Goal: Information Seeking & Learning: Find specific fact

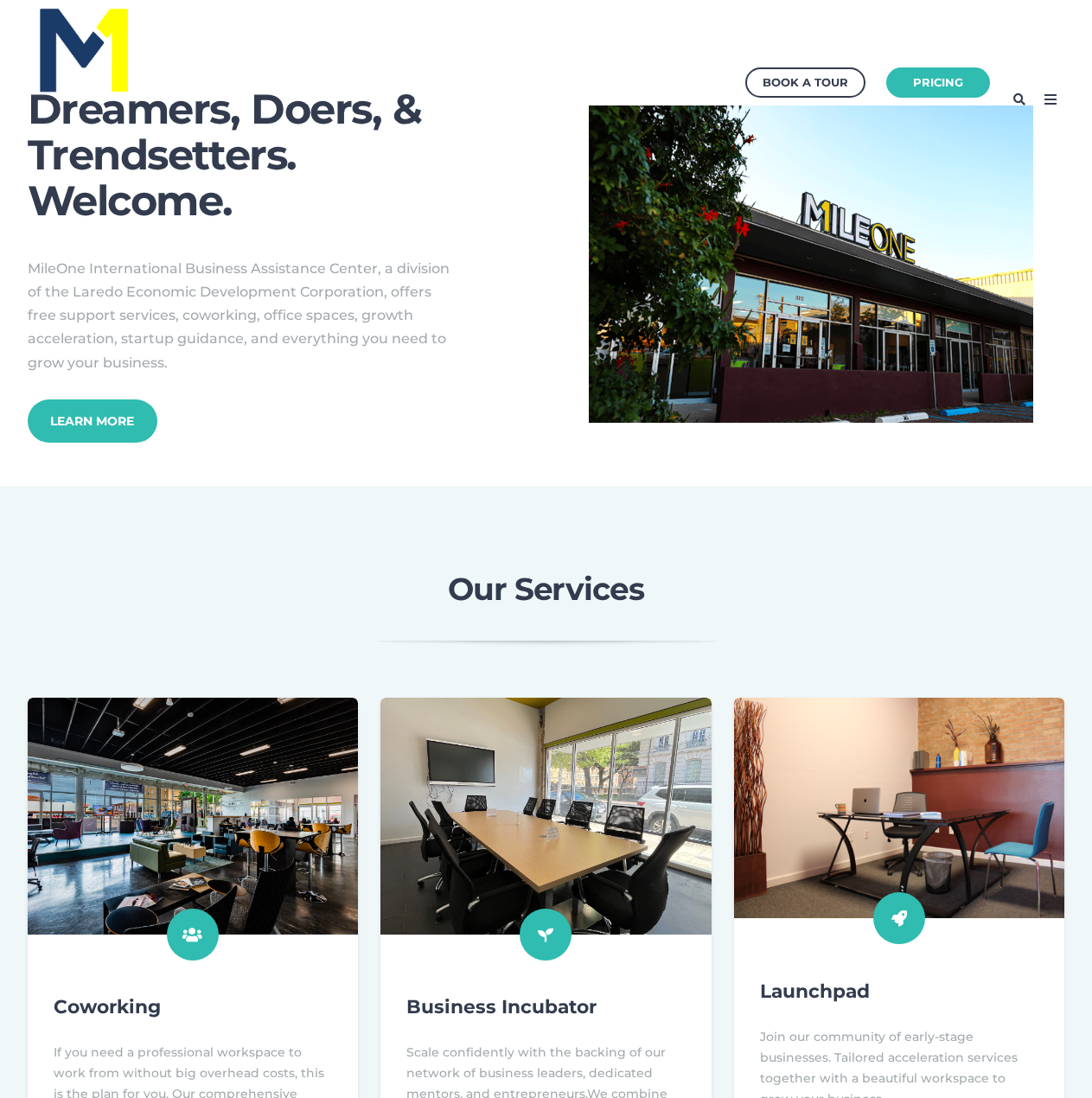
click at [1047, 96] on icon at bounding box center [1049, 98] width 27 height 27
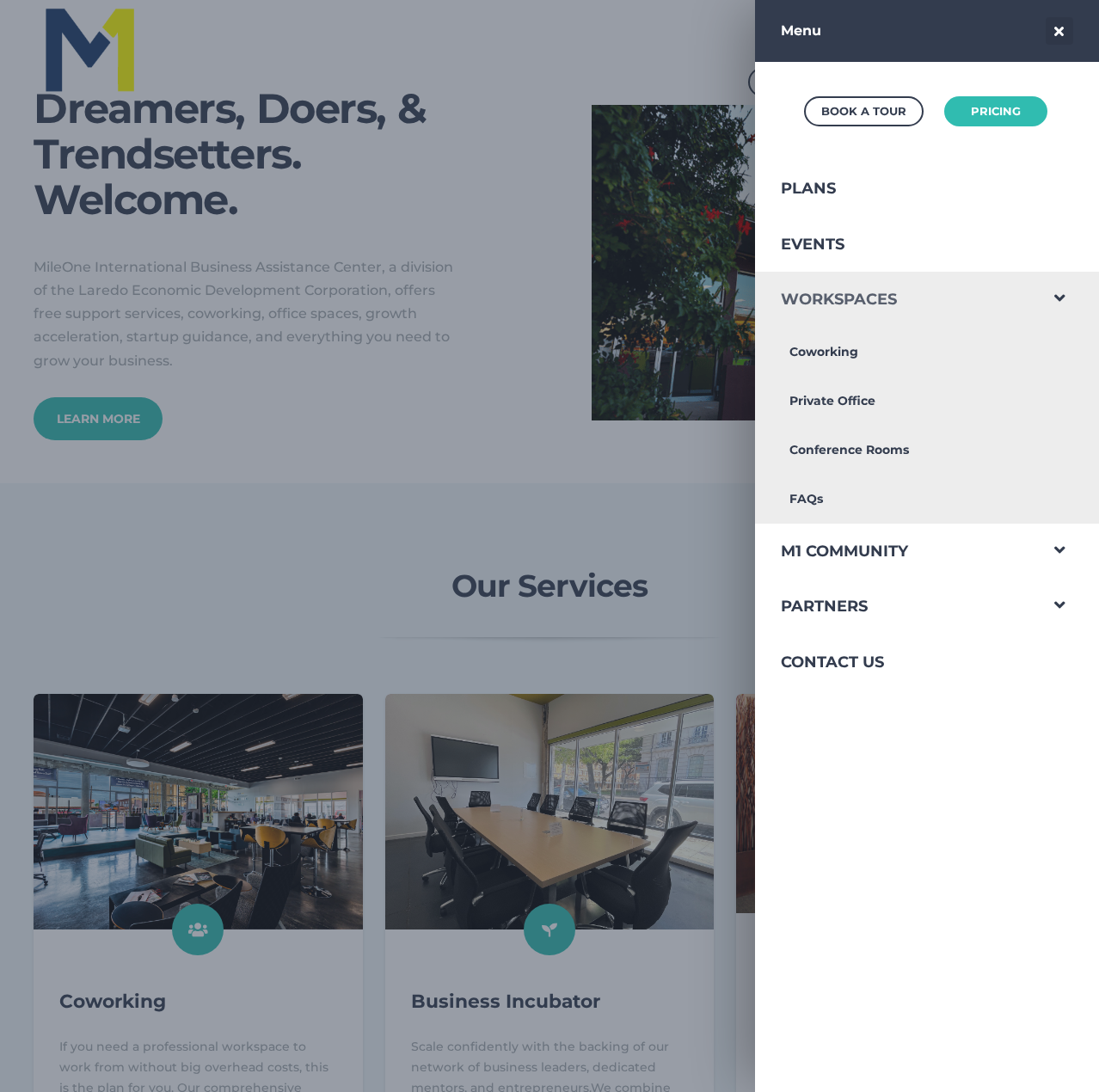
click at [831, 288] on link "Workspaces" at bounding box center [897, 299] width 283 height 56
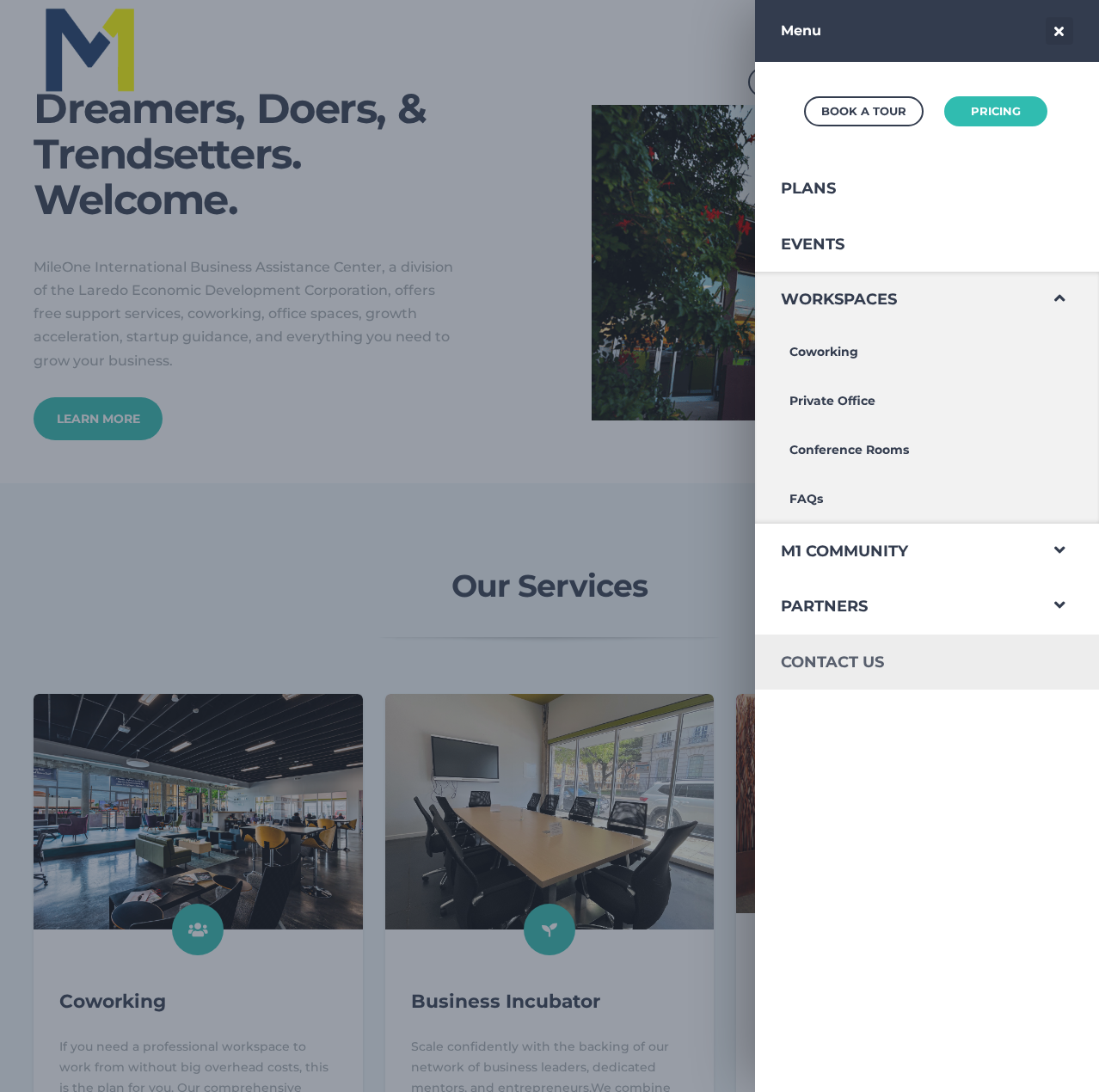
click at [843, 550] on link "M1 Community" at bounding box center [897, 551] width 283 height 56
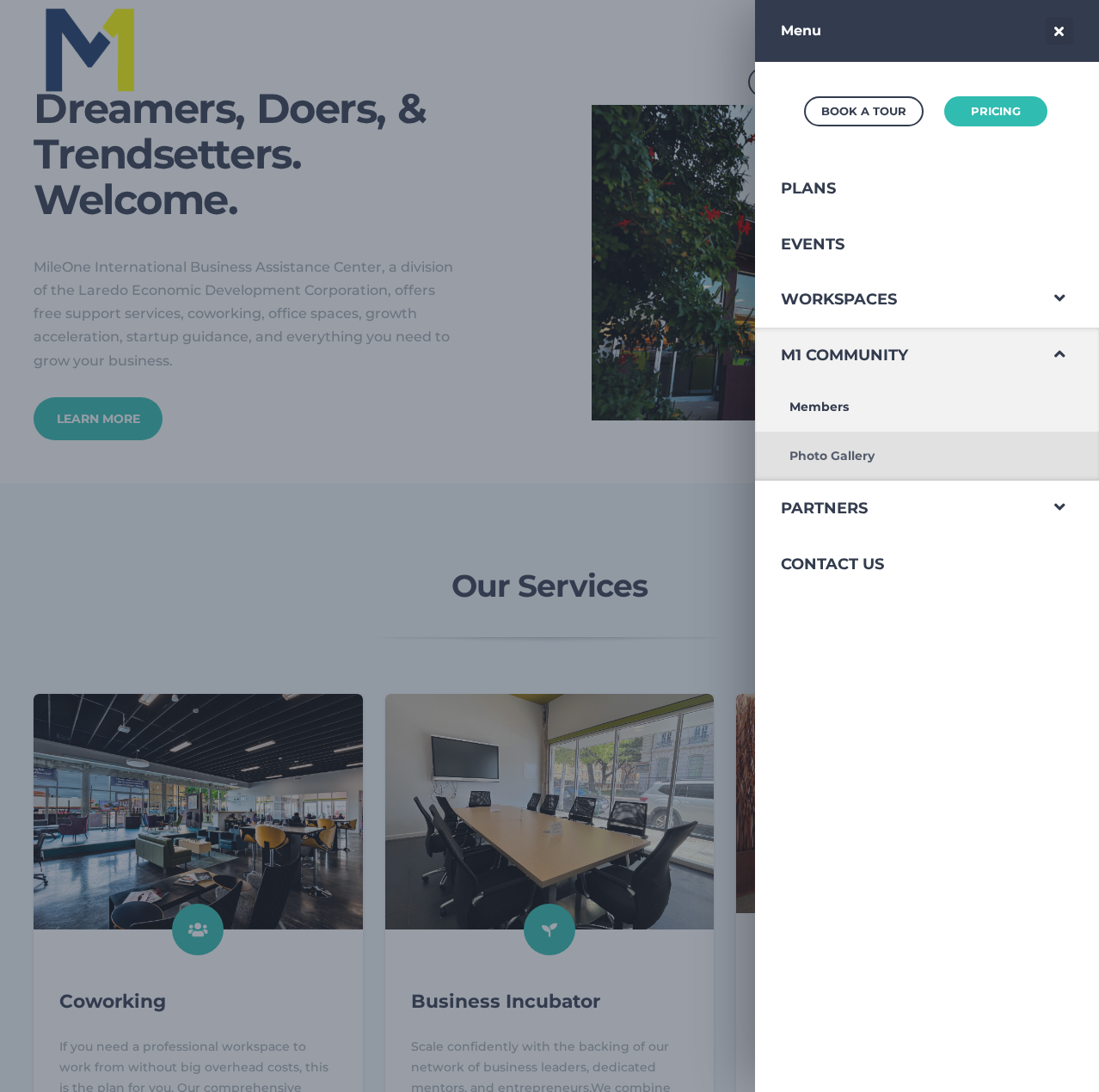
click at [823, 461] on link "Photo Gallery" at bounding box center [897, 457] width 283 height 49
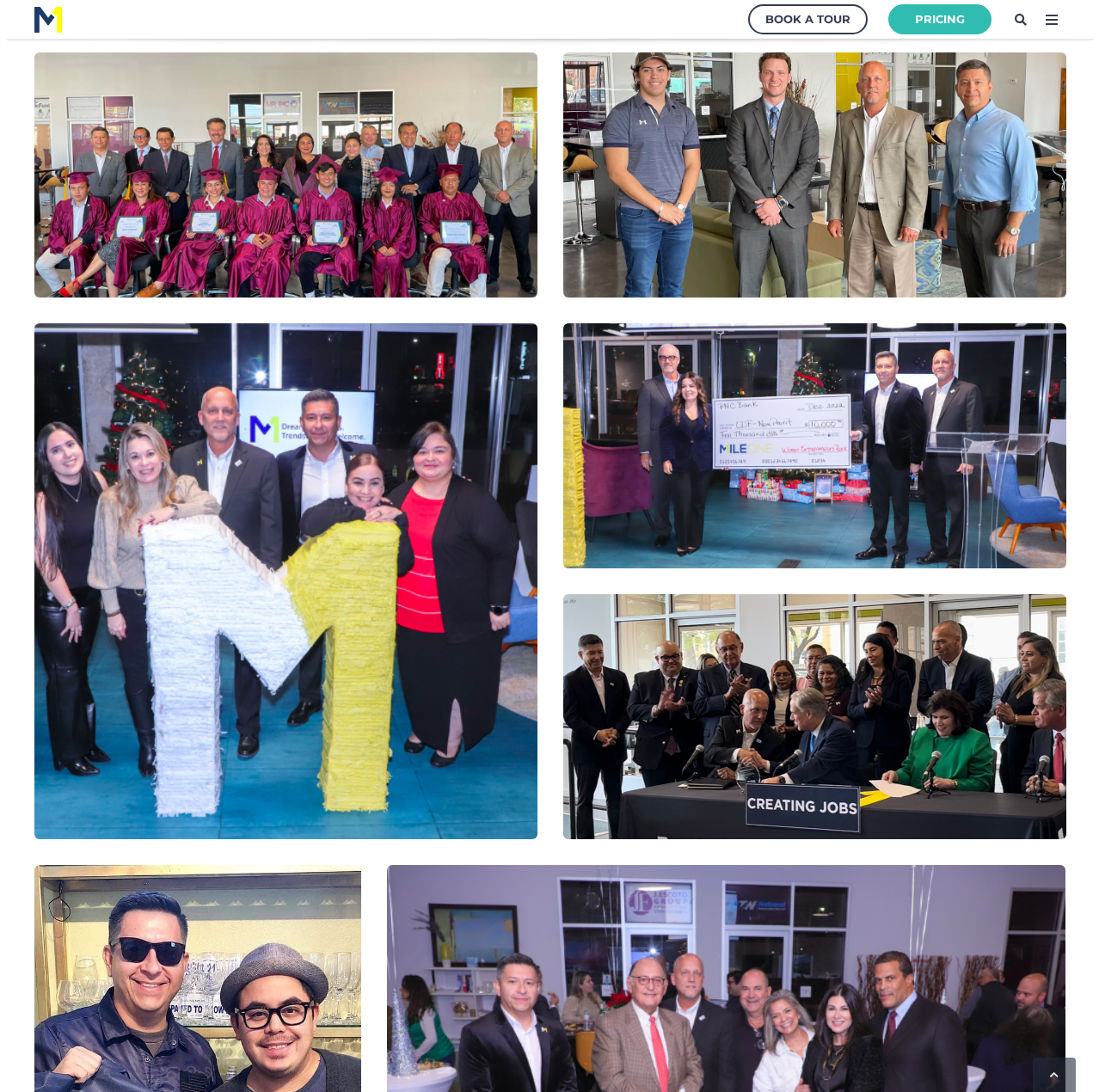
scroll to position [521, 0]
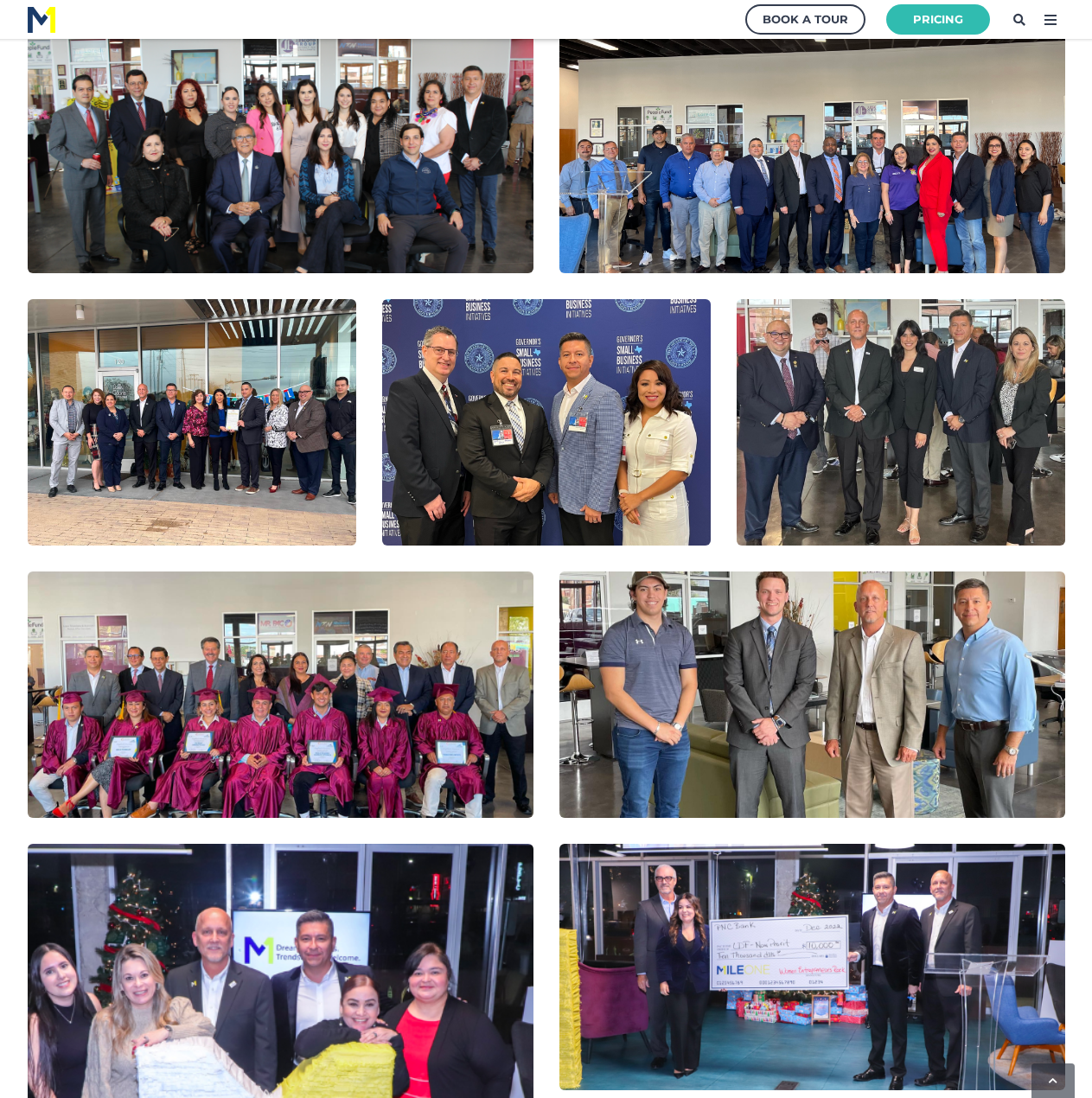
click at [1057, 25] on icon at bounding box center [1049, 19] width 27 height 27
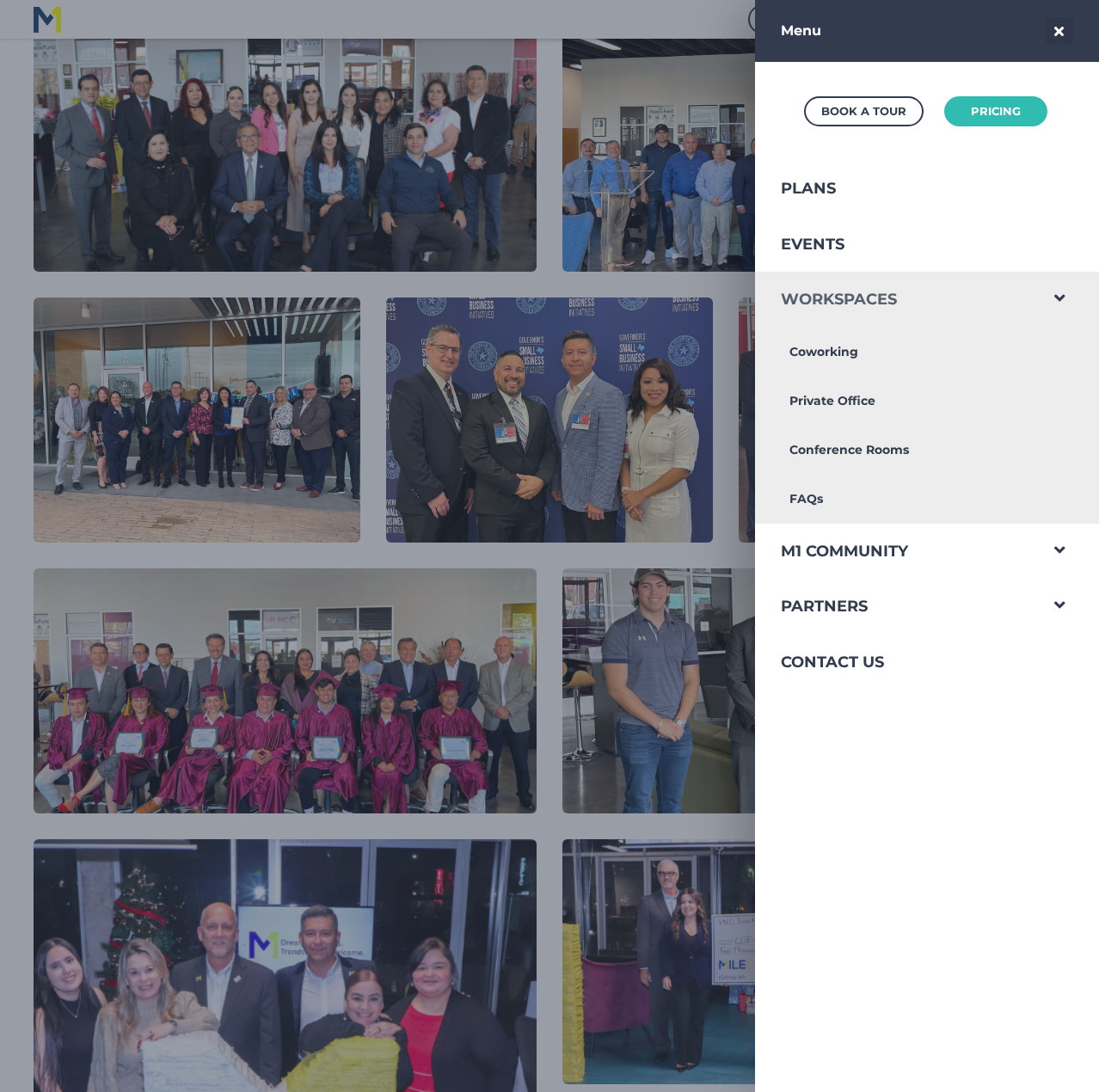
click at [907, 301] on link "Workspaces" at bounding box center [897, 299] width 283 height 56
click at [798, 501] on link "FAQs" at bounding box center [897, 499] width 283 height 49
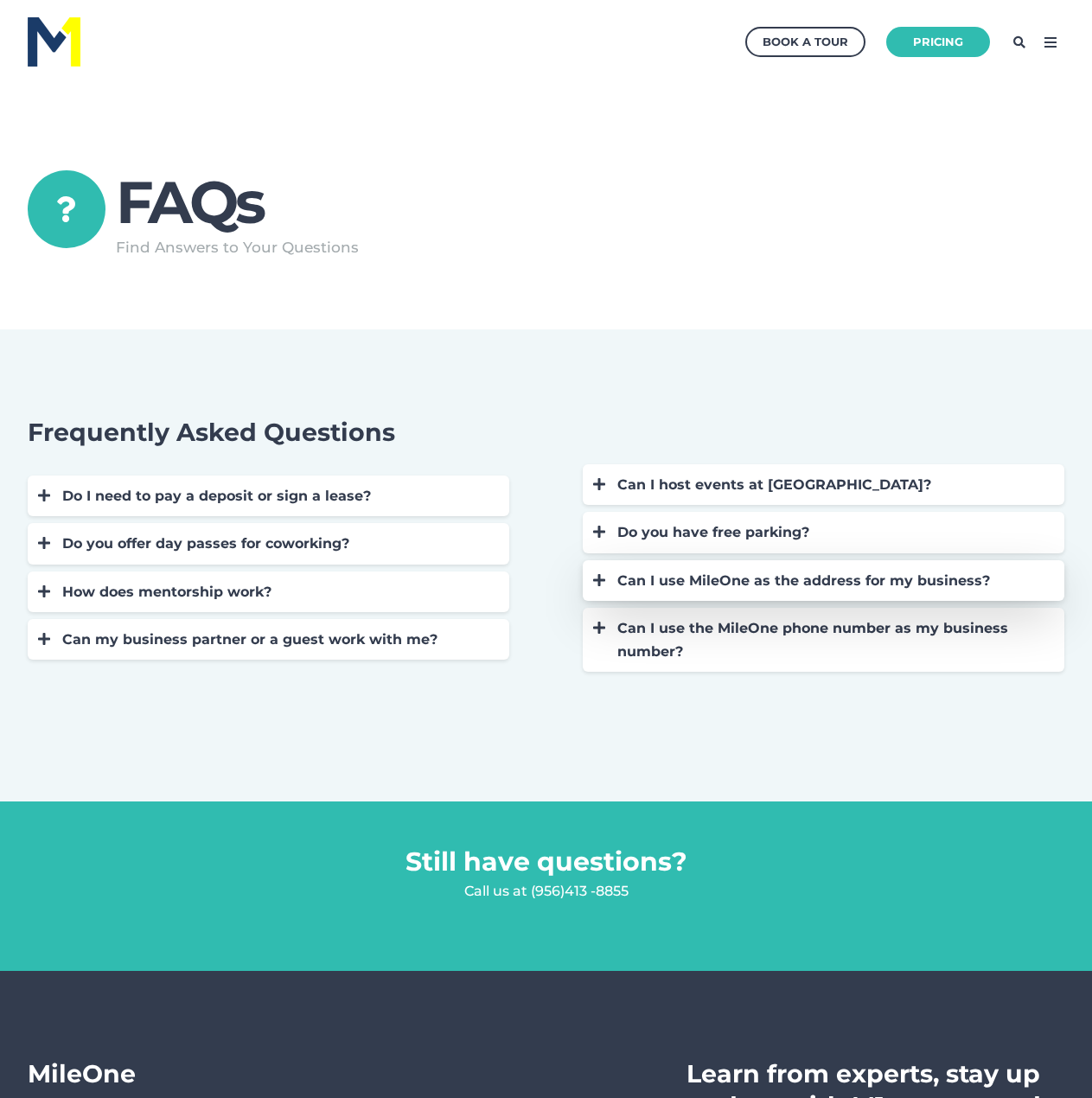
click at [624, 585] on div "Can I use MileOne as the address for my business?" at bounding box center [832, 580] width 430 height 24
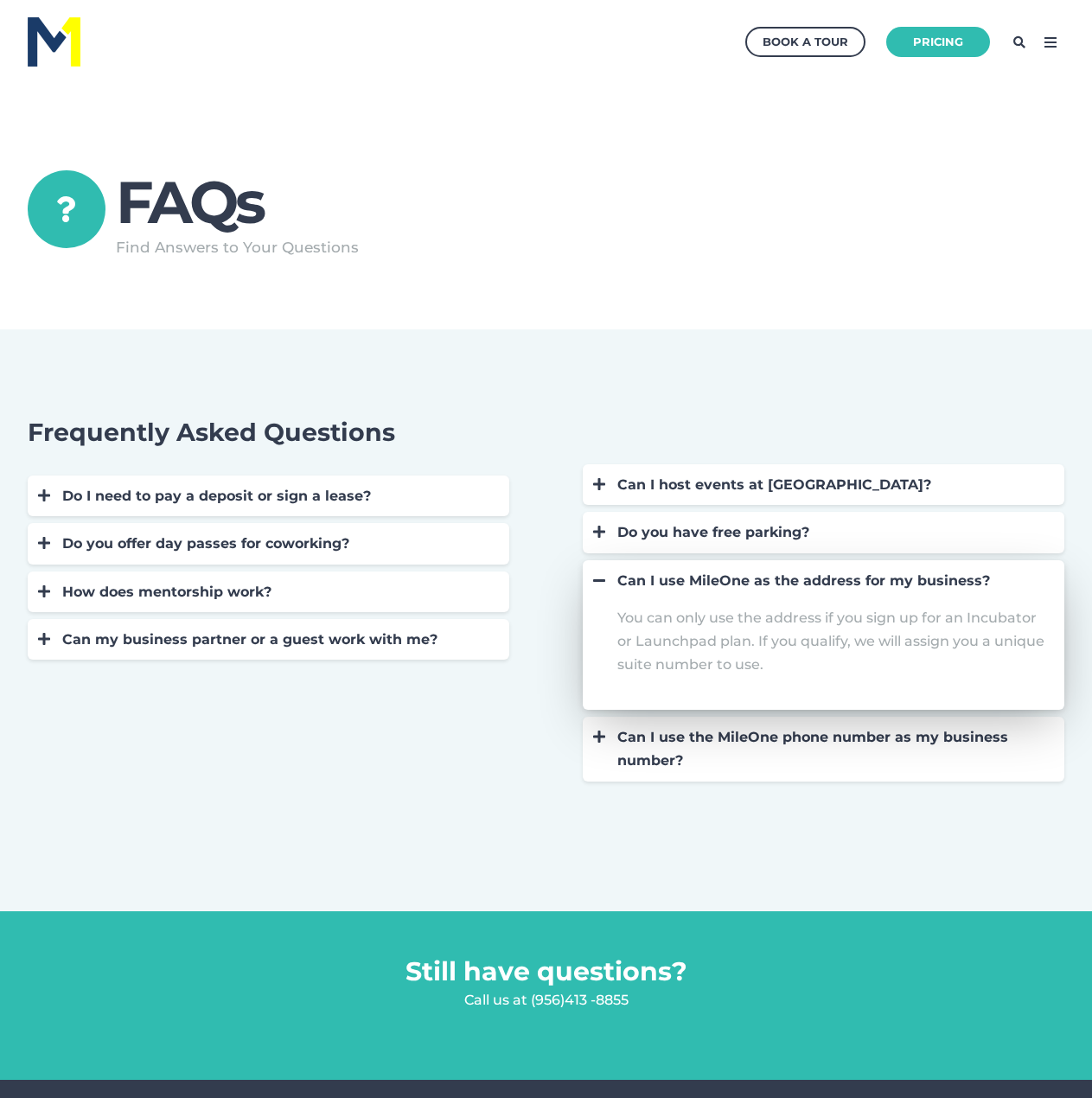
click at [622, 585] on div "Can I use MileOne as the address for my business?" at bounding box center [832, 580] width 430 height 24
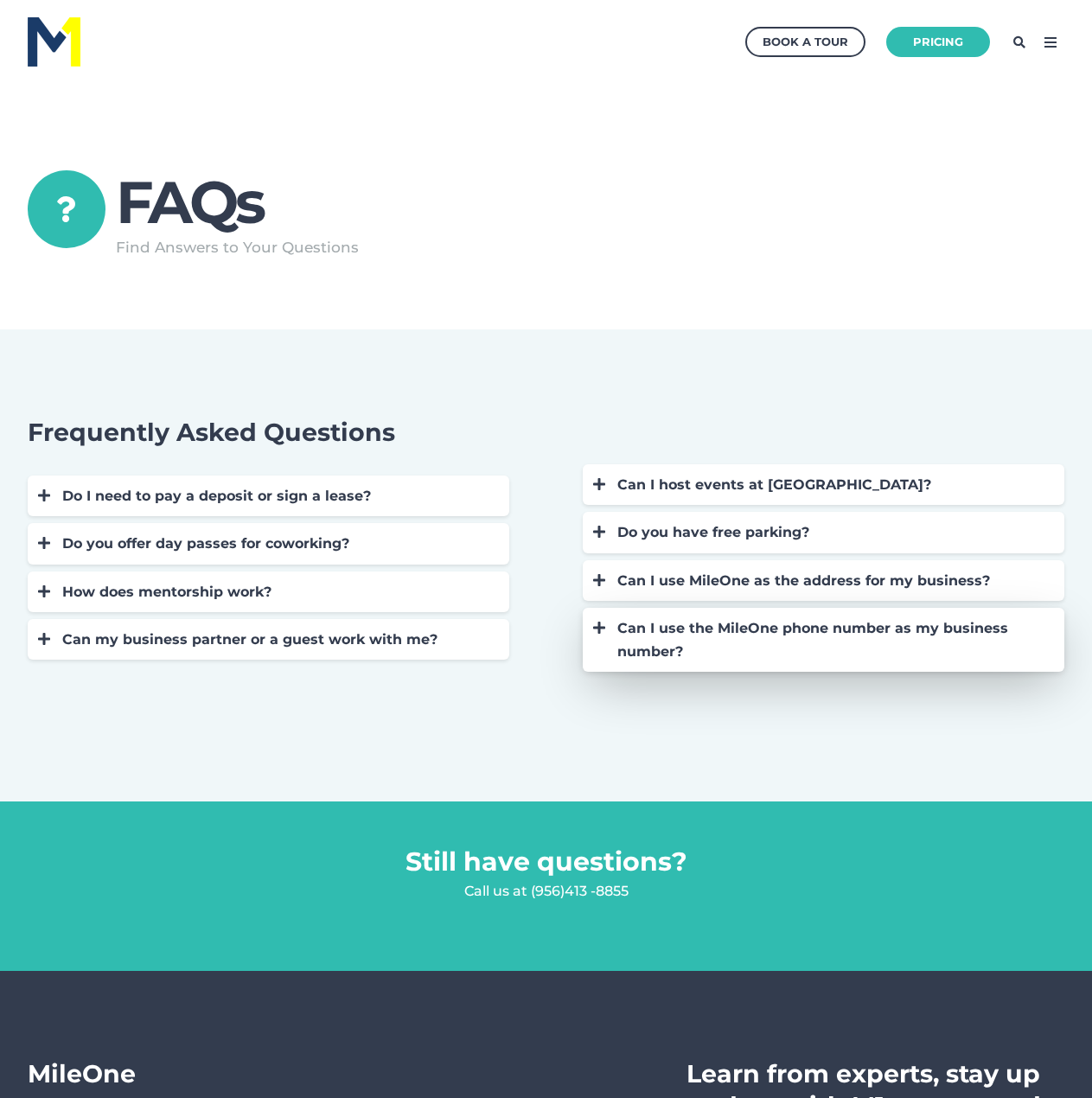
click at [607, 636] on div at bounding box center [599, 628] width 15 height 24
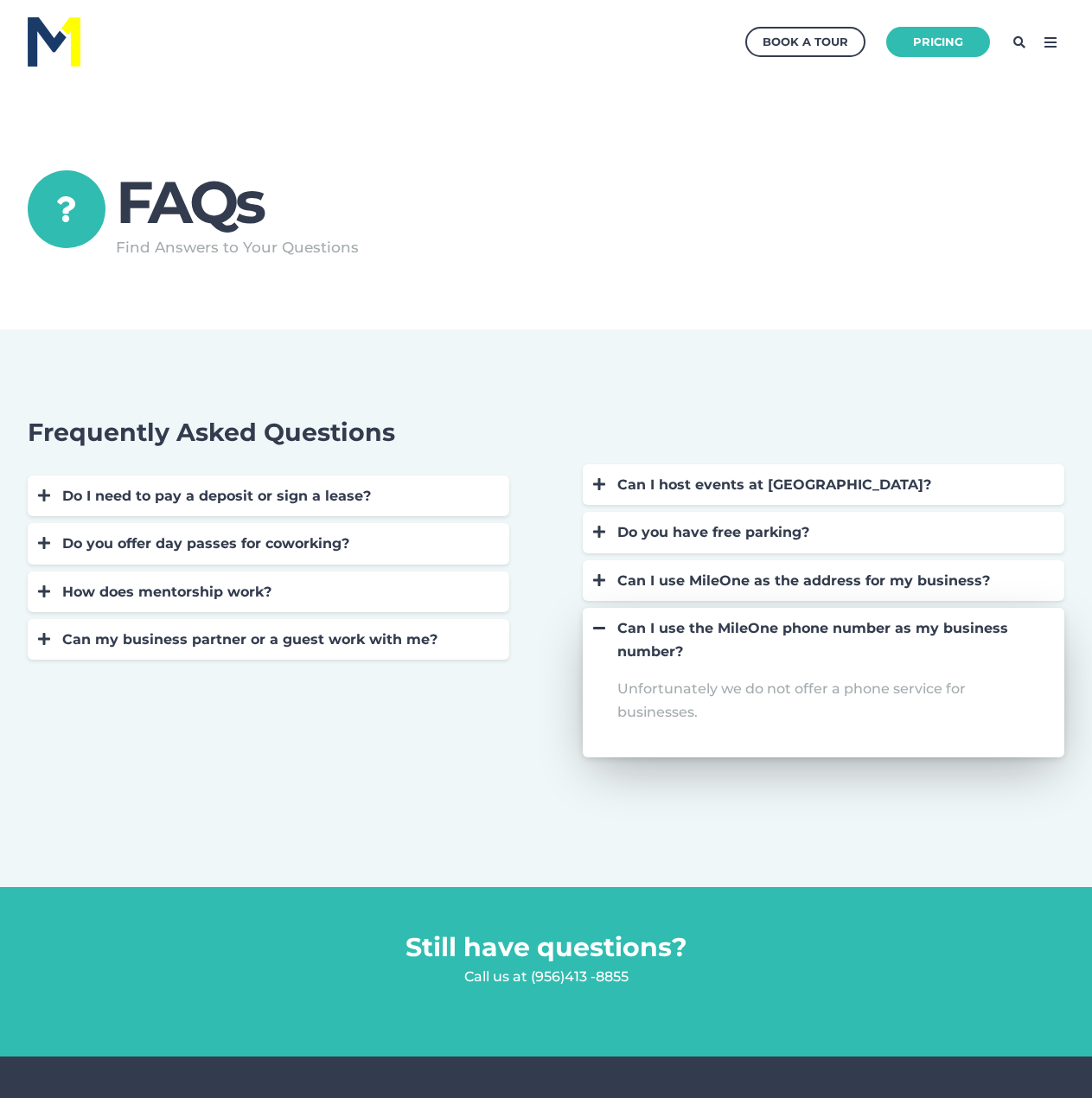
click at [607, 636] on div at bounding box center [599, 628] width 15 height 24
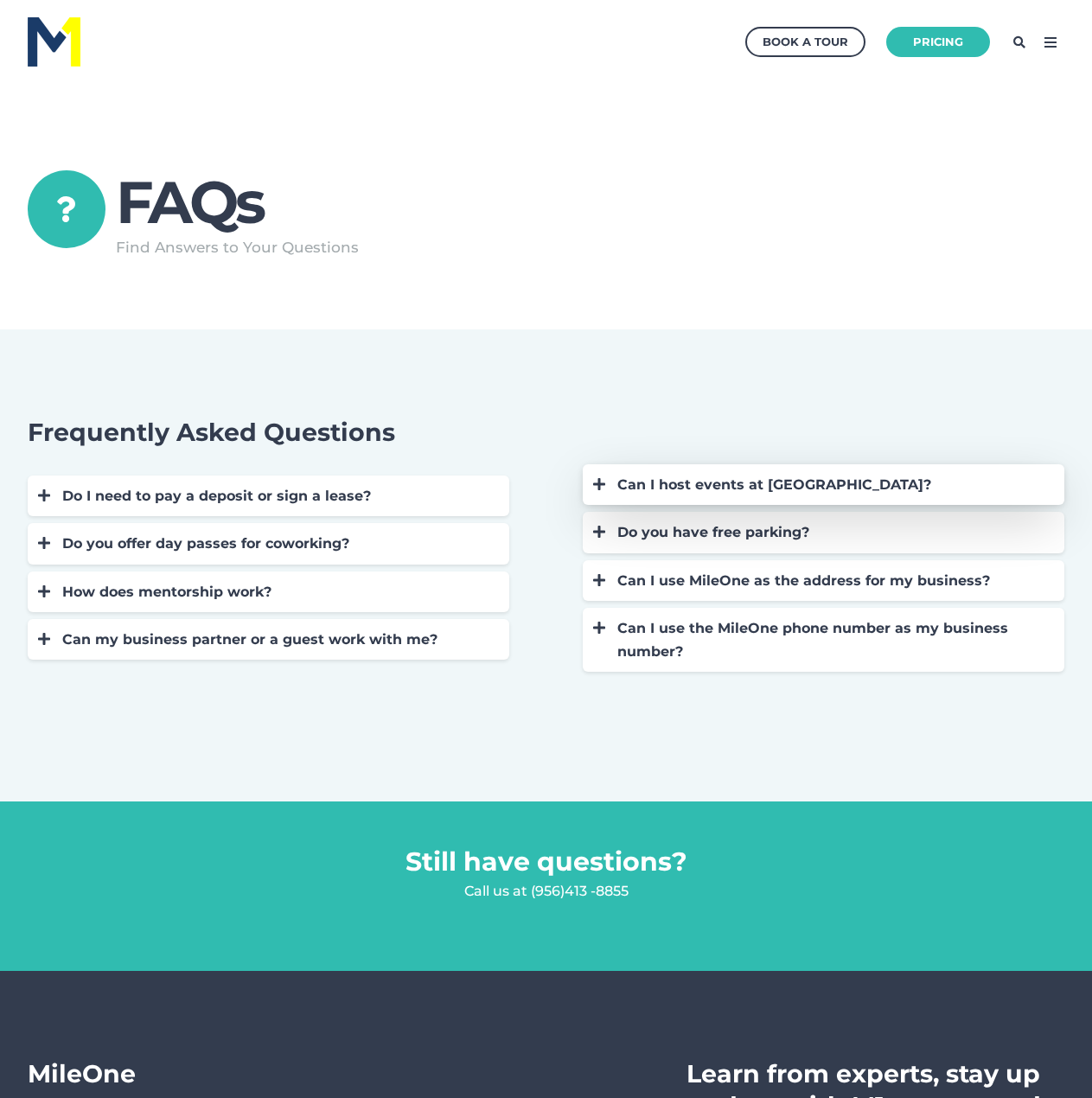
click at [608, 484] on div "Can I host events at [GEOGRAPHIC_DATA]?" at bounding box center [819, 485] width 455 height 24
